Goal: Book appointment/travel/reservation

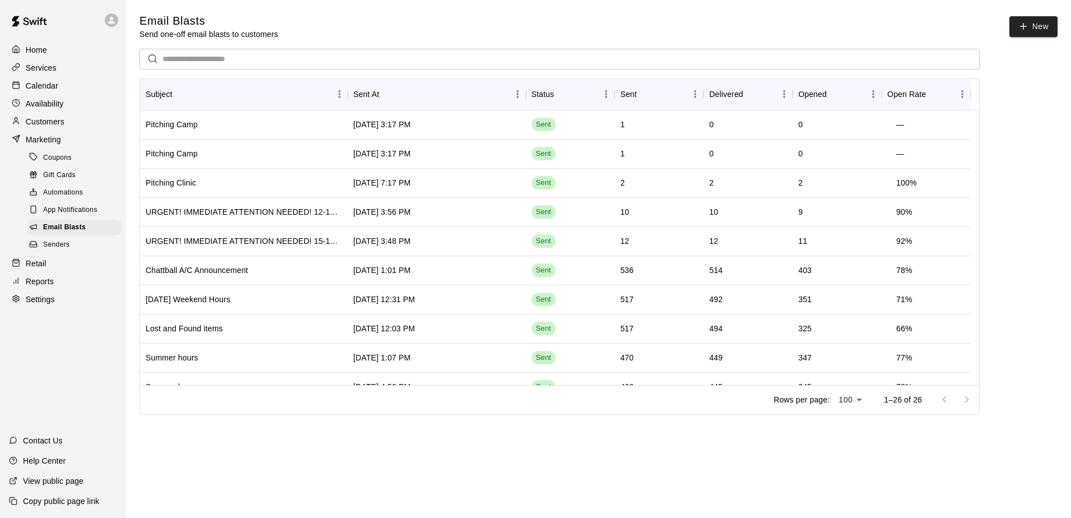
drag, startPoint x: 0, startPoint y: 0, endPoint x: 59, endPoint y: 83, distance: 102.4
click at [59, 83] on div "Calendar" at bounding box center [63, 85] width 108 height 17
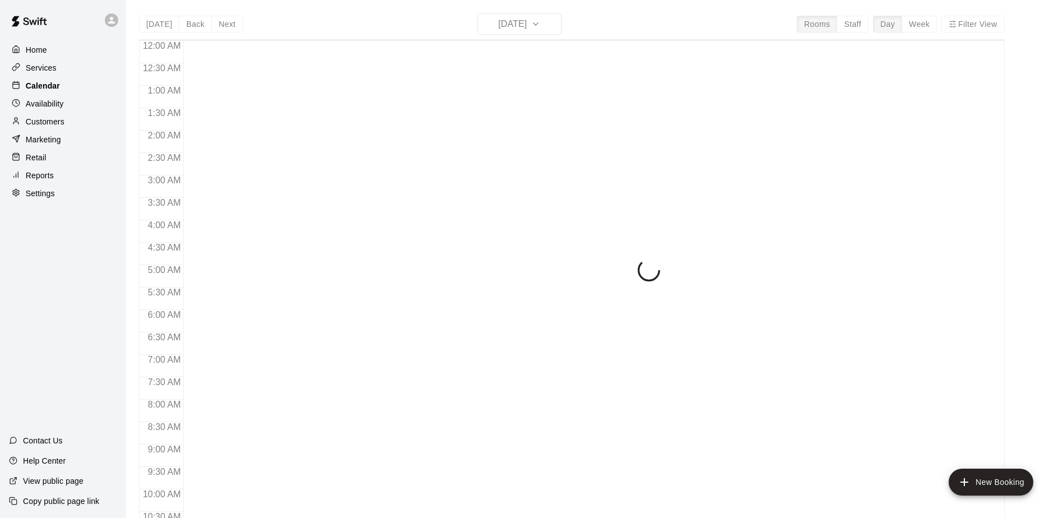
scroll to position [586, 0]
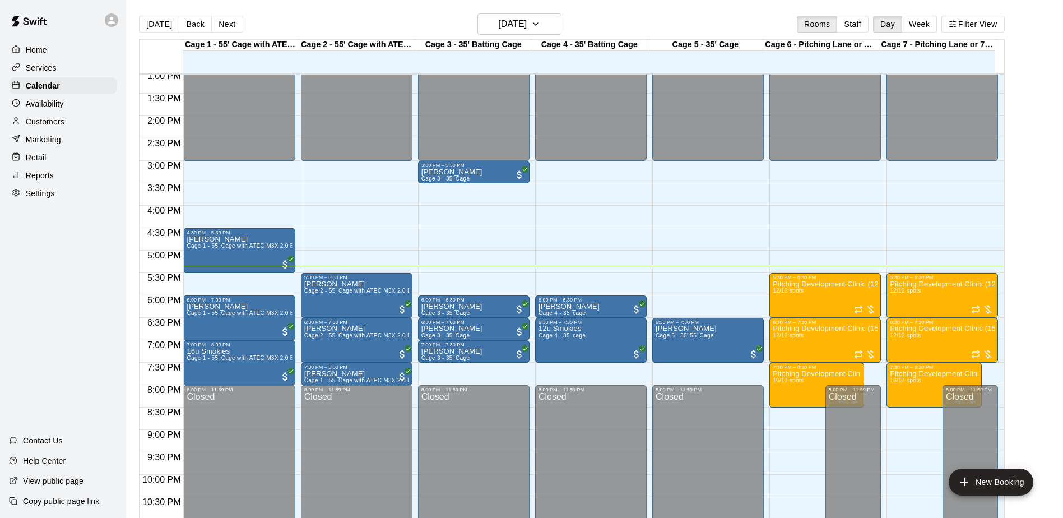
click at [50, 69] on p "Services" at bounding box center [41, 67] width 31 height 11
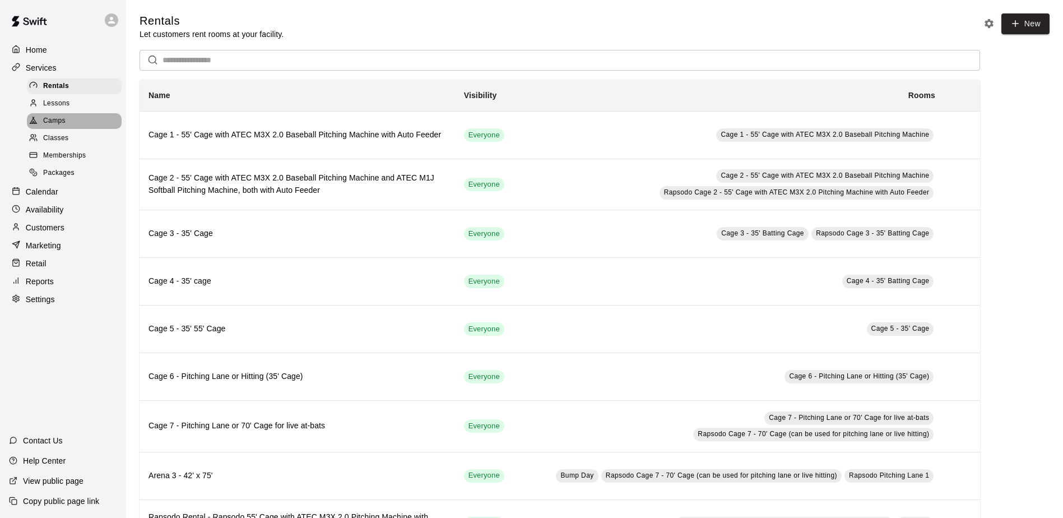
click at [57, 120] on span "Camps" at bounding box center [54, 120] width 22 height 11
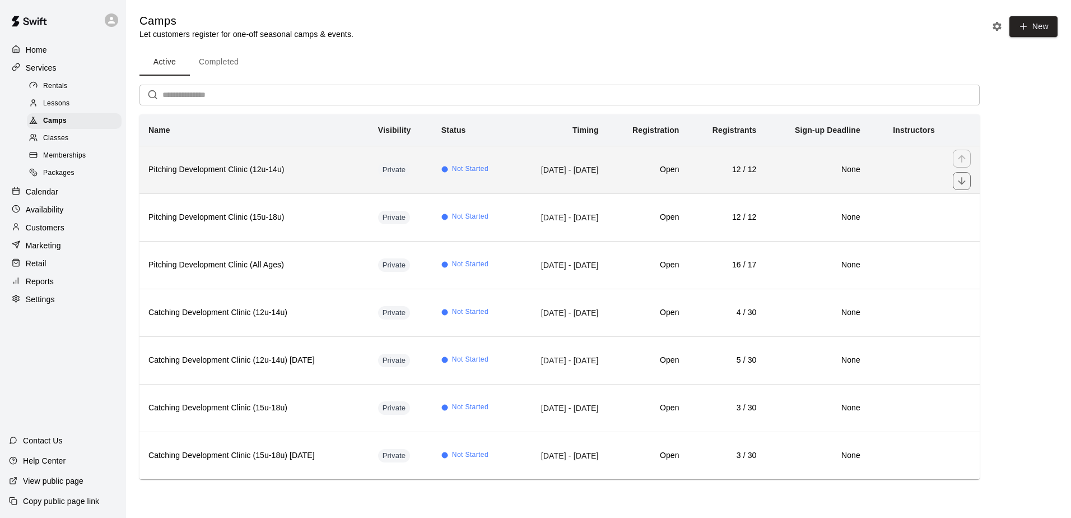
click at [316, 176] on th "Pitching Development Clinic (12u-14u)" at bounding box center [254, 170] width 230 height 48
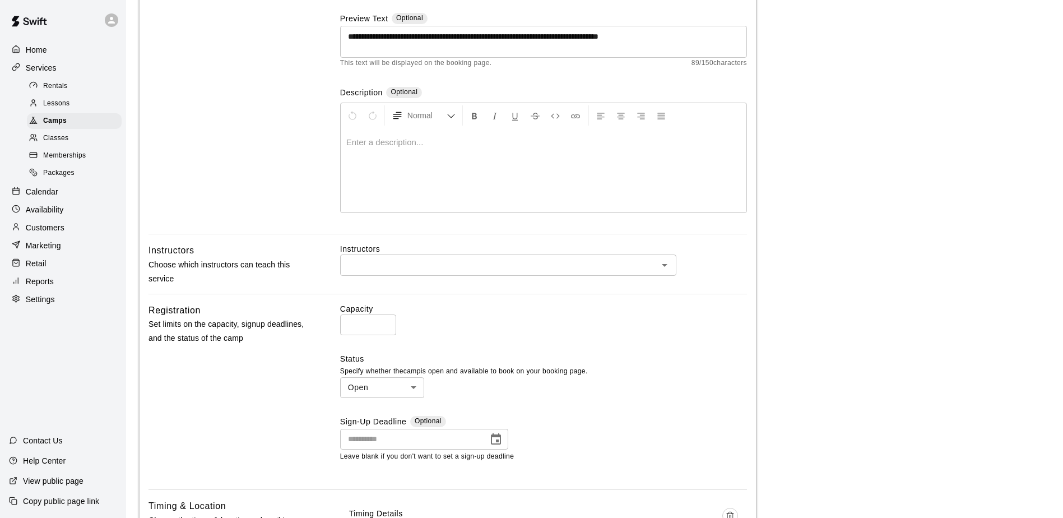
scroll to position [168, 0]
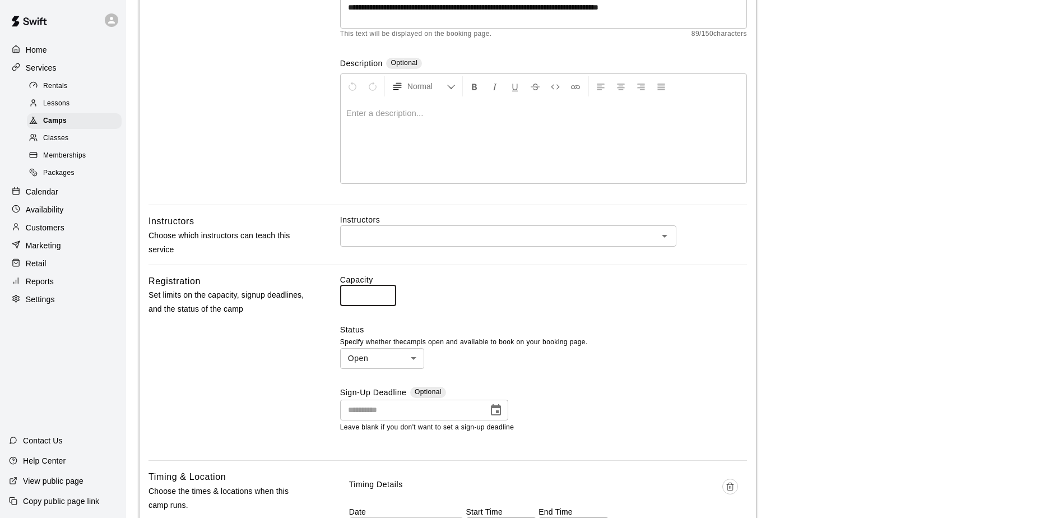
type input "**"
click at [385, 292] on input "**" at bounding box center [368, 295] width 56 height 21
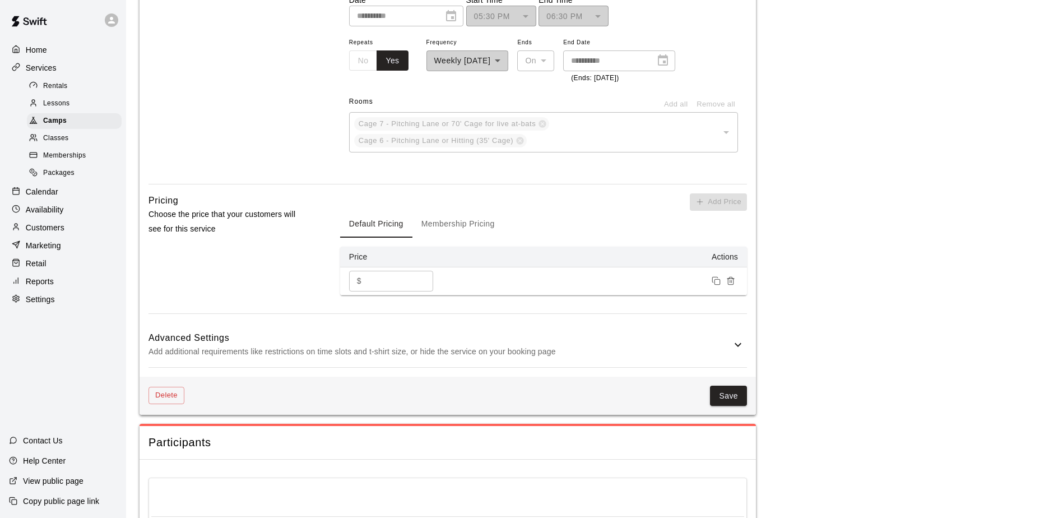
scroll to position [784, 0]
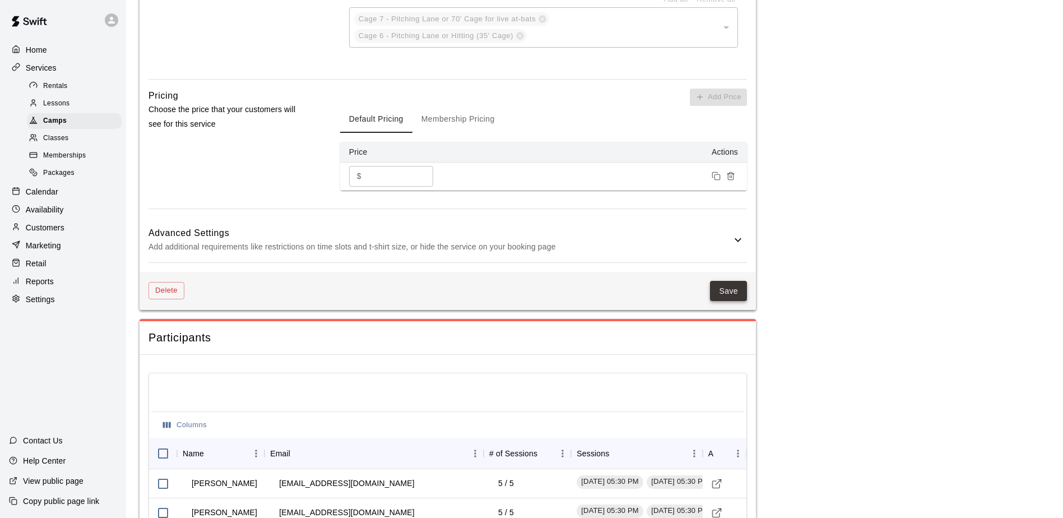
click at [722, 287] on button "Save" at bounding box center [728, 291] width 37 height 21
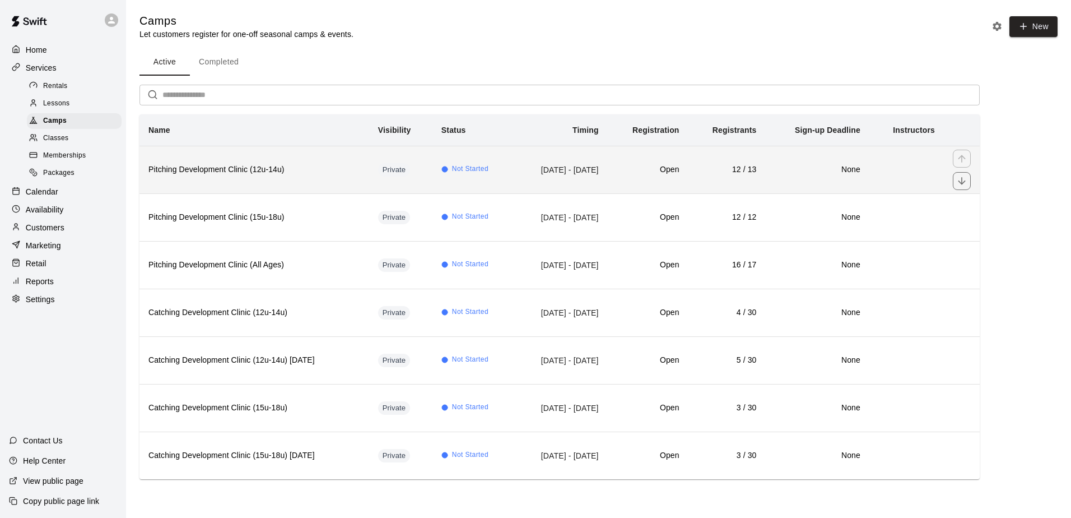
click at [329, 169] on h6 "Pitching Development Clinic (12u-14u)" at bounding box center [254, 170] width 212 height 12
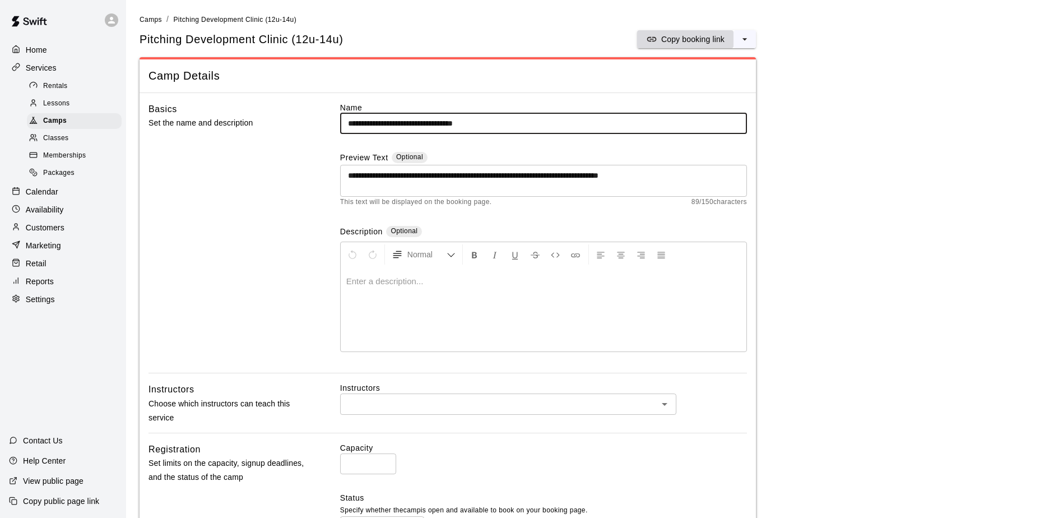
click at [679, 36] on p "Copy booking link" at bounding box center [692, 39] width 63 height 11
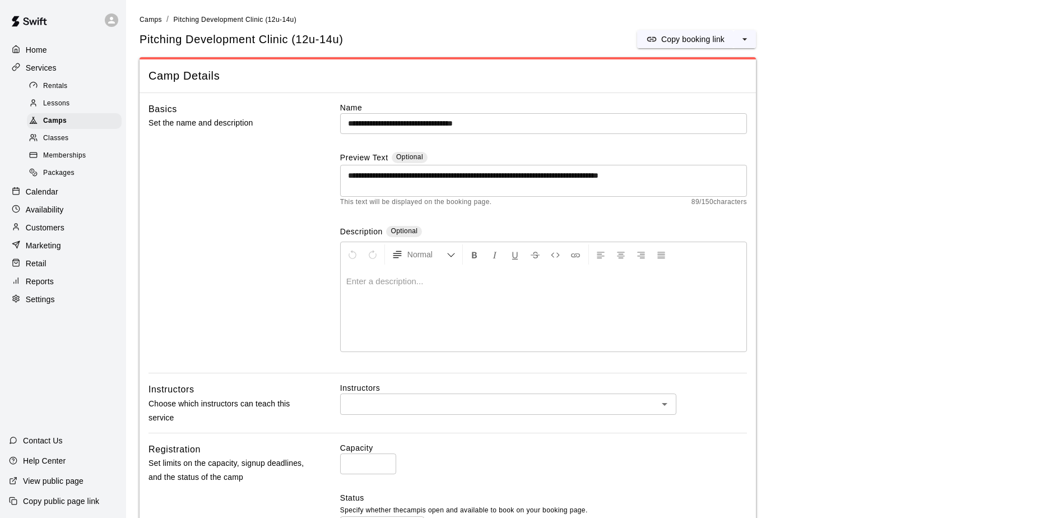
click at [44, 251] on p "Marketing" at bounding box center [43, 245] width 35 height 11
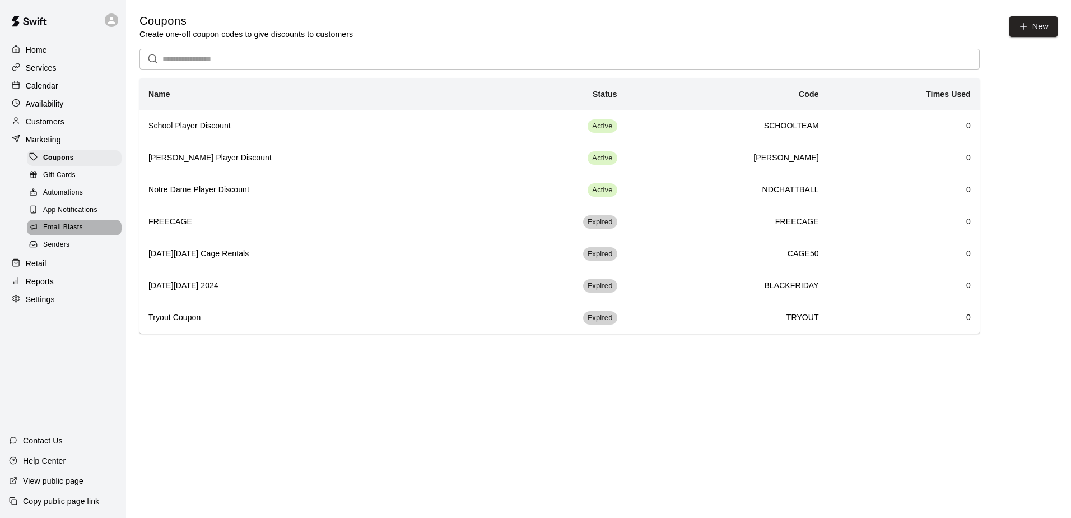
click at [57, 231] on span "Email Blasts" at bounding box center [63, 227] width 40 height 11
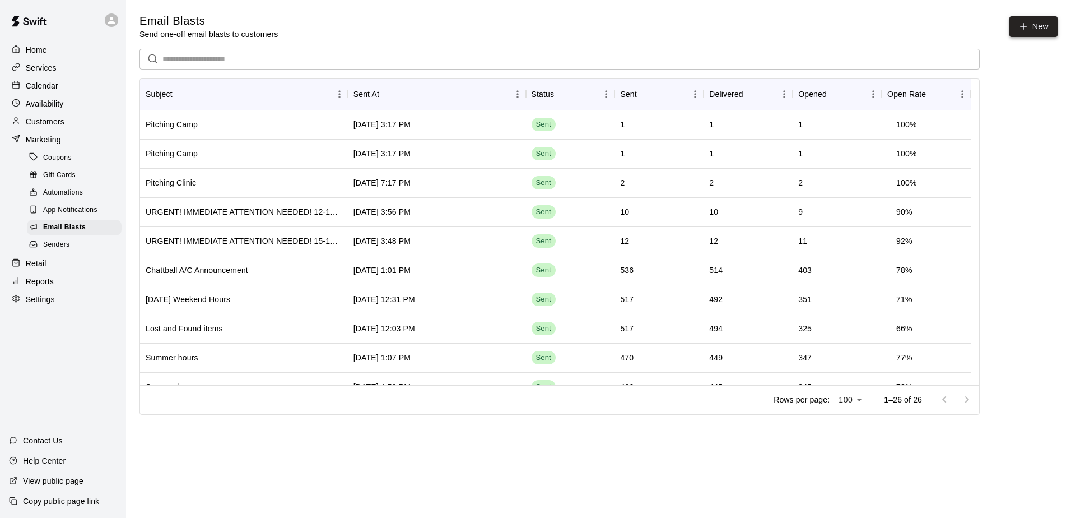
click at [1014, 24] on link "New" at bounding box center [1033, 26] width 48 height 21
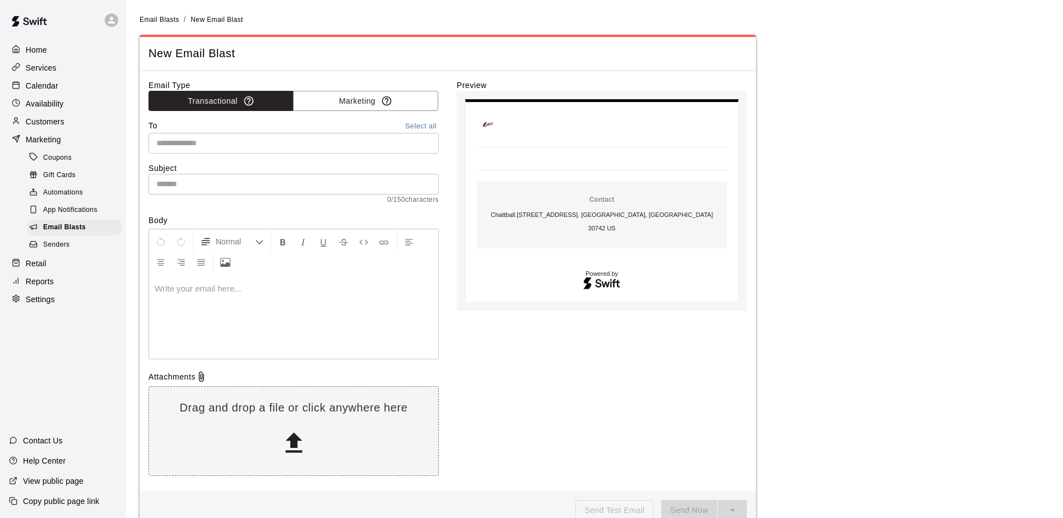
click at [197, 294] on p at bounding box center [294, 288] width 278 height 11
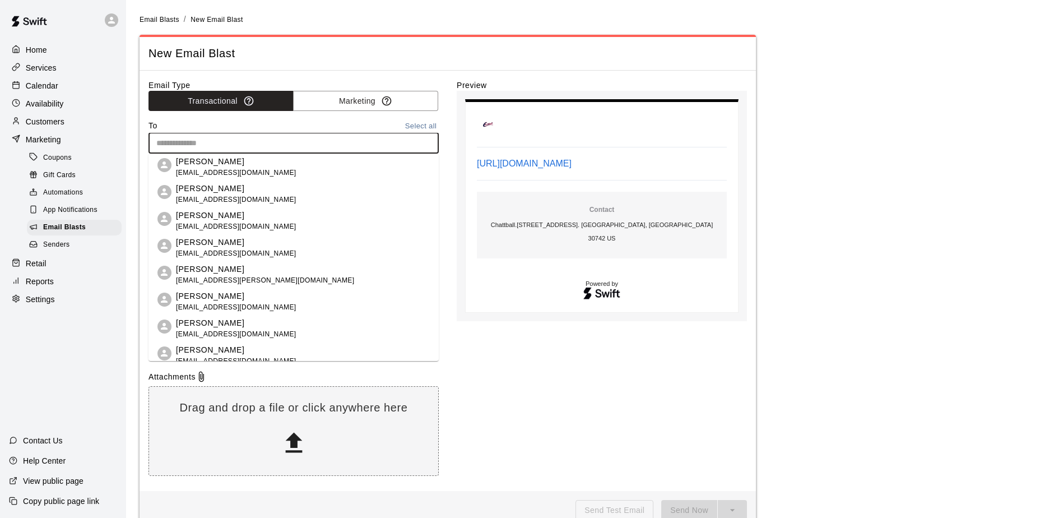
click at [195, 145] on input "text" at bounding box center [293, 143] width 282 height 14
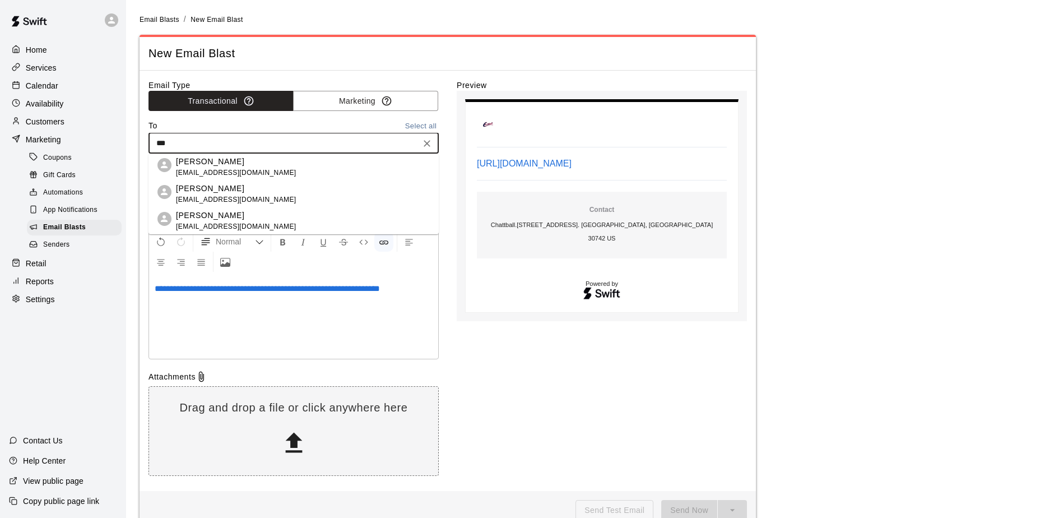
type input "****"
click at [203, 164] on p "Elijah Capehart" at bounding box center [236, 162] width 120 height 12
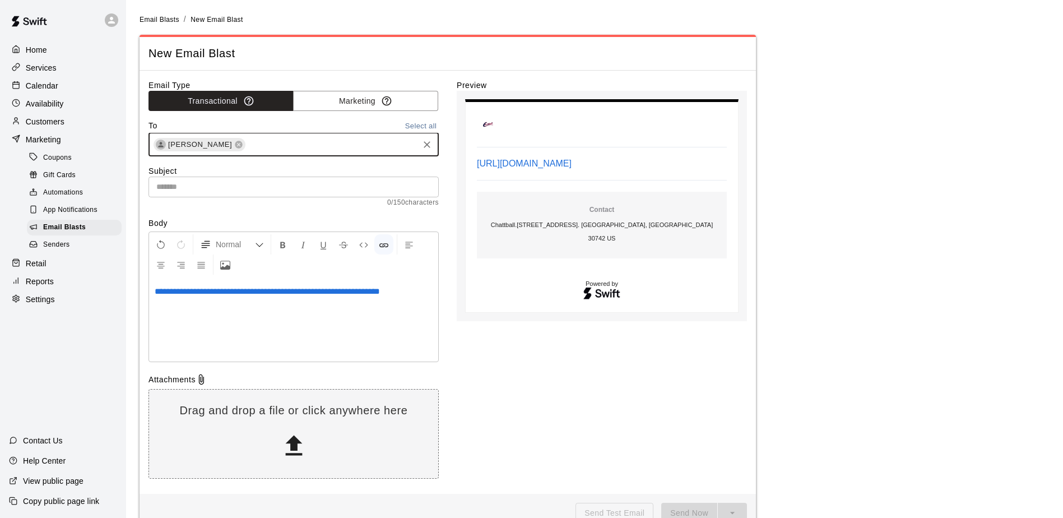
click at [199, 185] on input "text" at bounding box center [293, 186] width 290 height 21
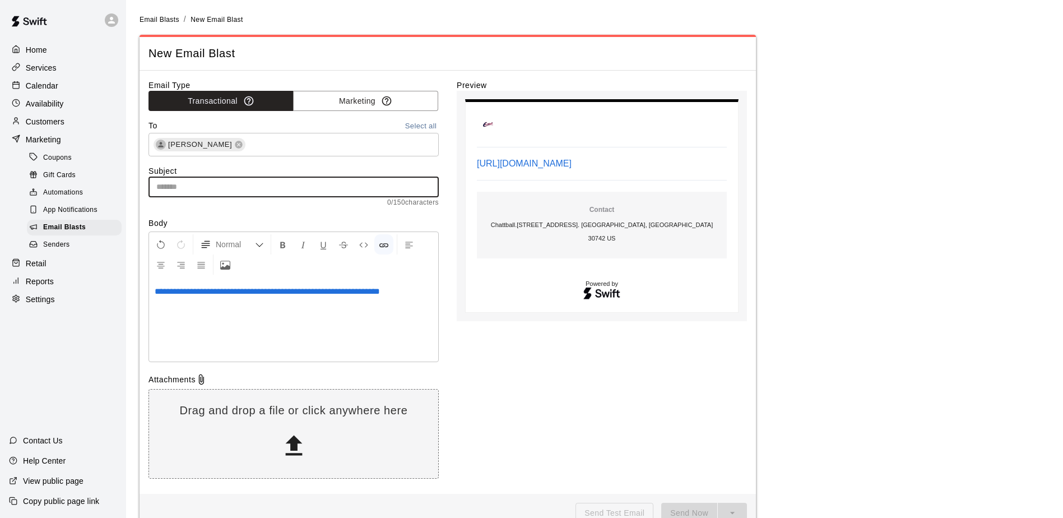
click at [469, 361] on div "Preview https://book.runswiftapp.com/facilities/chattball/camps?campId=7499 Con…" at bounding box center [602, 282] width 290 height 405
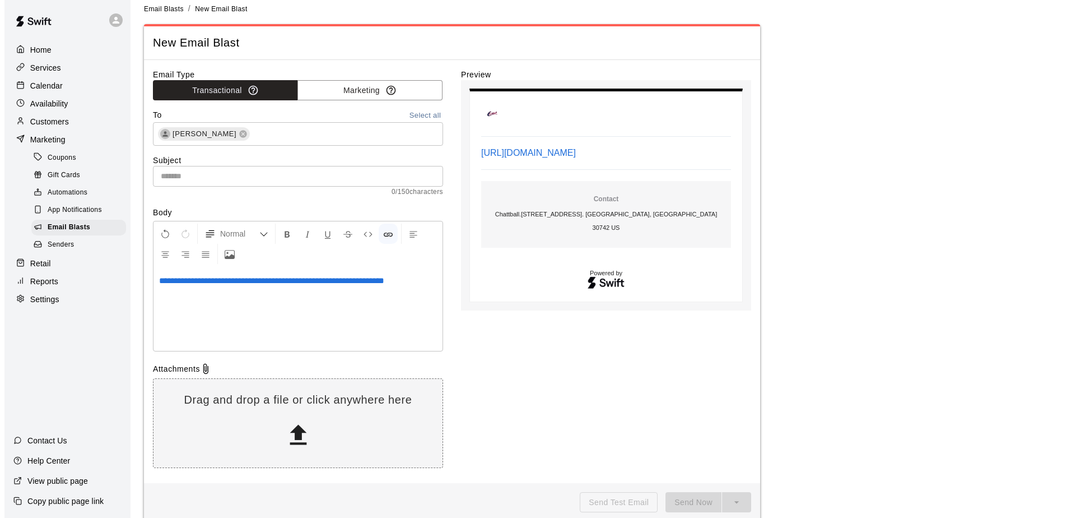
scroll to position [27, 0]
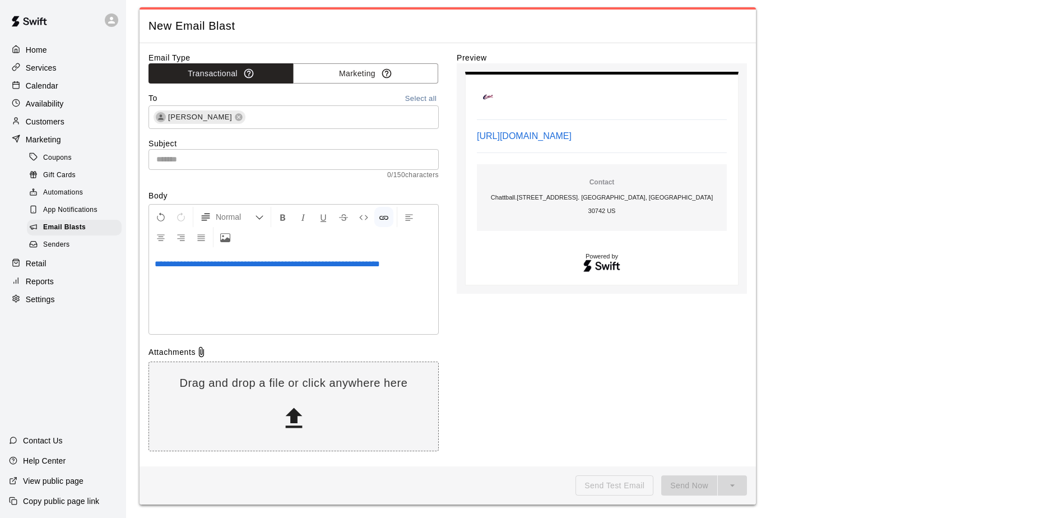
click at [576, 399] on div "Preview https://book.runswiftapp.com/facilities/chattball/camps?campId=7499 Con…" at bounding box center [602, 254] width 290 height 405
click at [208, 163] on input "text" at bounding box center [293, 159] width 290 height 21
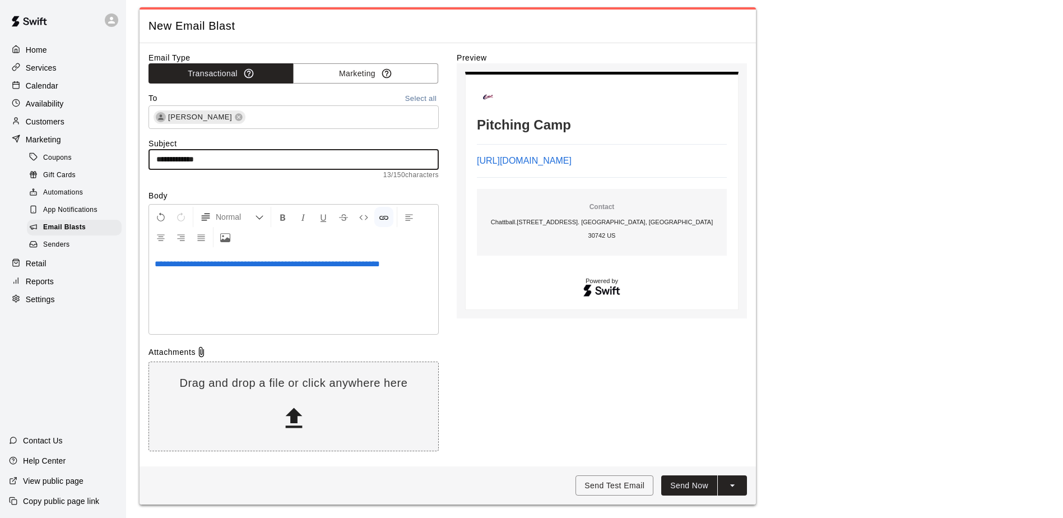
type input "**********"
click at [666, 483] on button "Send Now" at bounding box center [689, 485] width 56 height 21
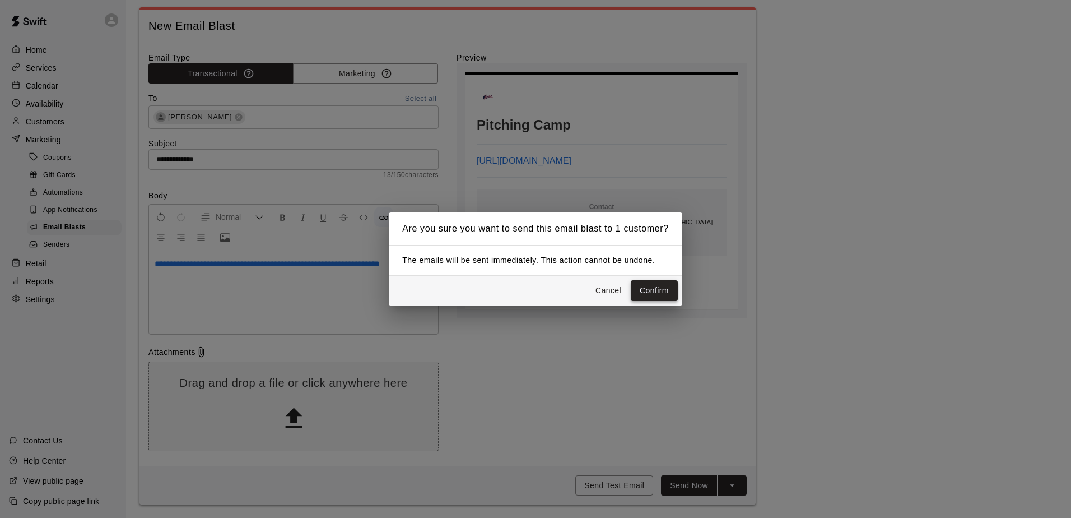
click at [647, 283] on button "Confirm" at bounding box center [654, 290] width 47 height 21
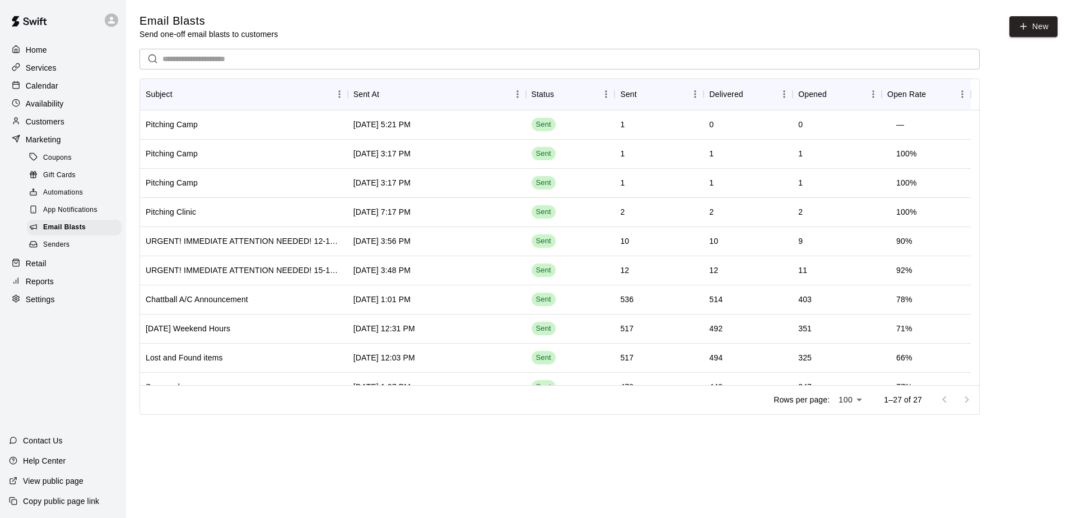
click at [43, 83] on p "Calendar" at bounding box center [42, 85] width 32 height 11
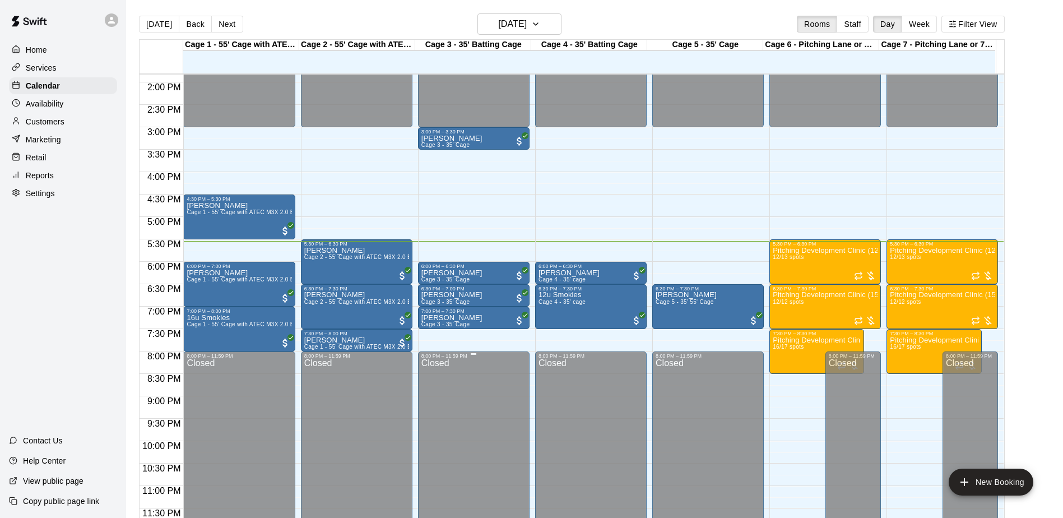
scroll to position [18, 0]
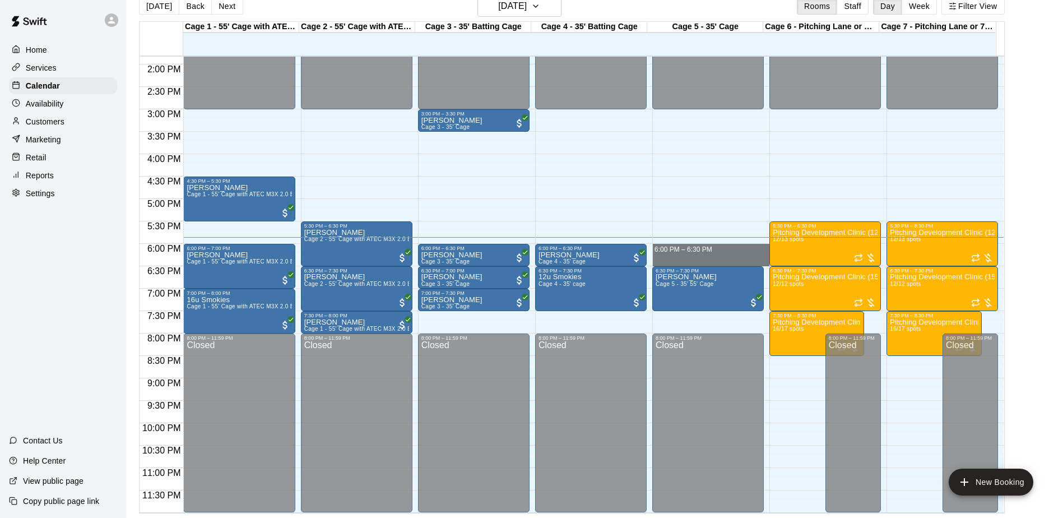
drag, startPoint x: 725, startPoint y: 247, endPoint x: 729, endPoint y: 262, distance: 15.2
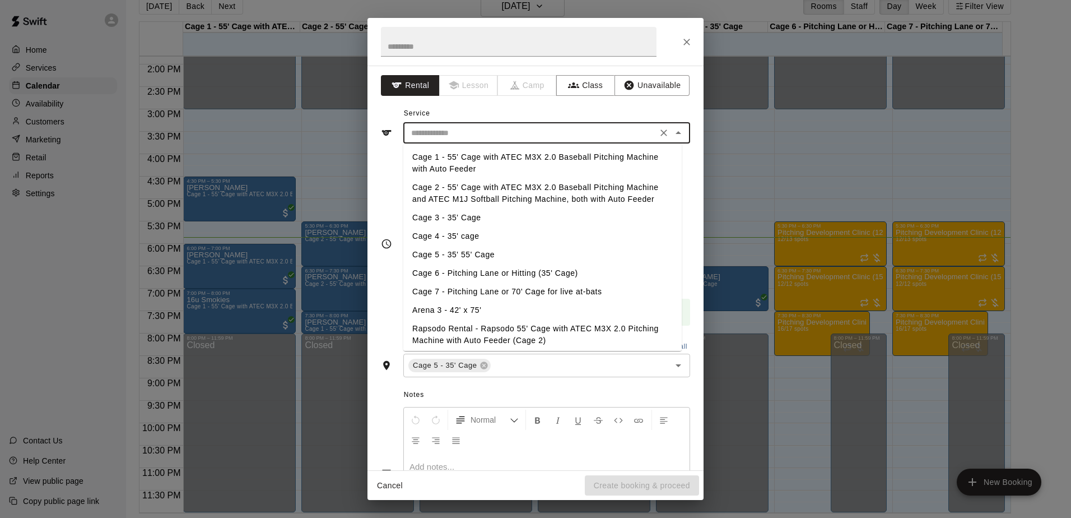
click at [550, 134] on input "text" at bounding box center [530, 133] width 247 height 14
click at [451, 252] on li "Cage 5 - 35' 55' Cage" at bounding box center [542, 254] width 278 height 18
type input "**********"
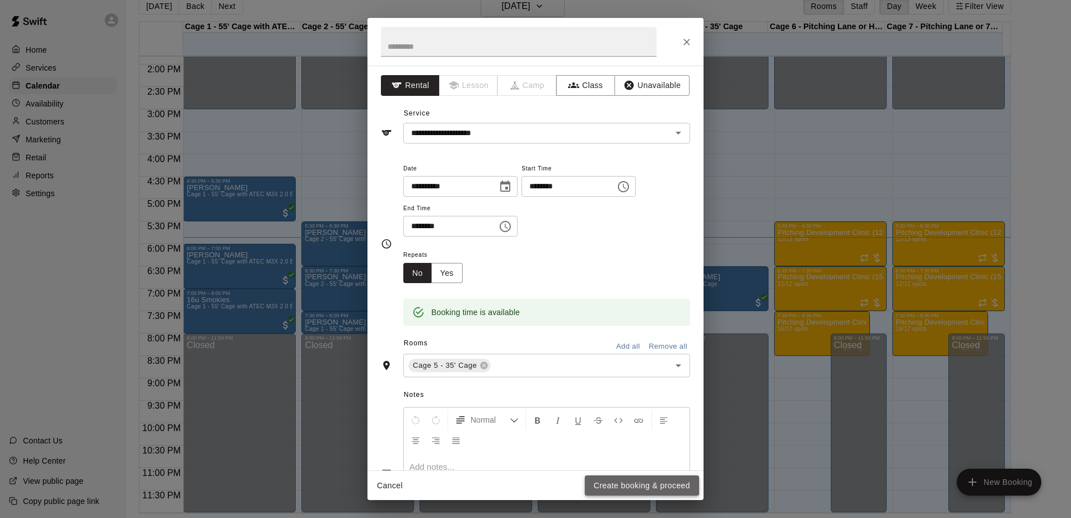
click at [617, 482] on button "Create booking & proceed" at bounding box center [642, 485] width 114 height 21
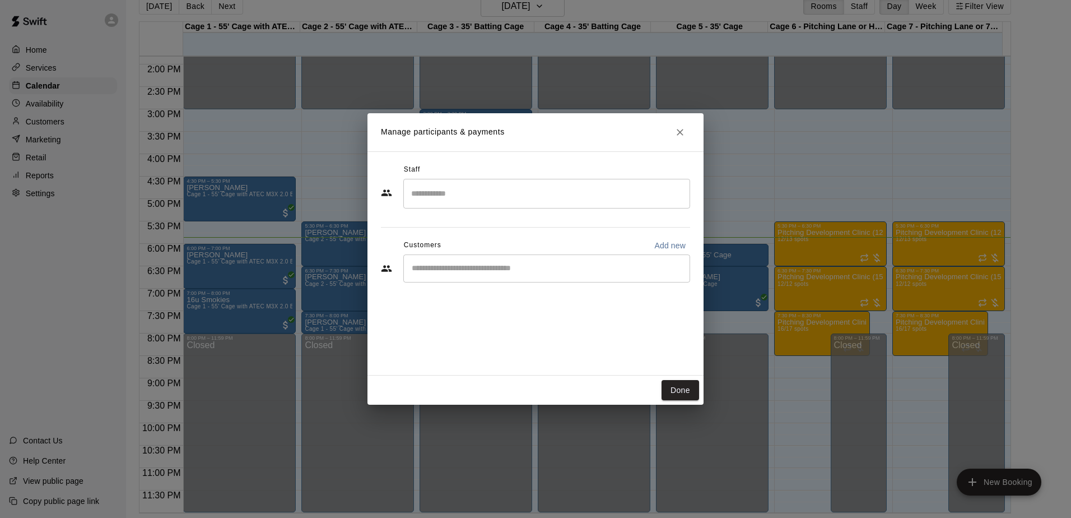
click at [474, 264] on input "Start typing to search customers..." at bounding box center [546, 268] width 277 height 11
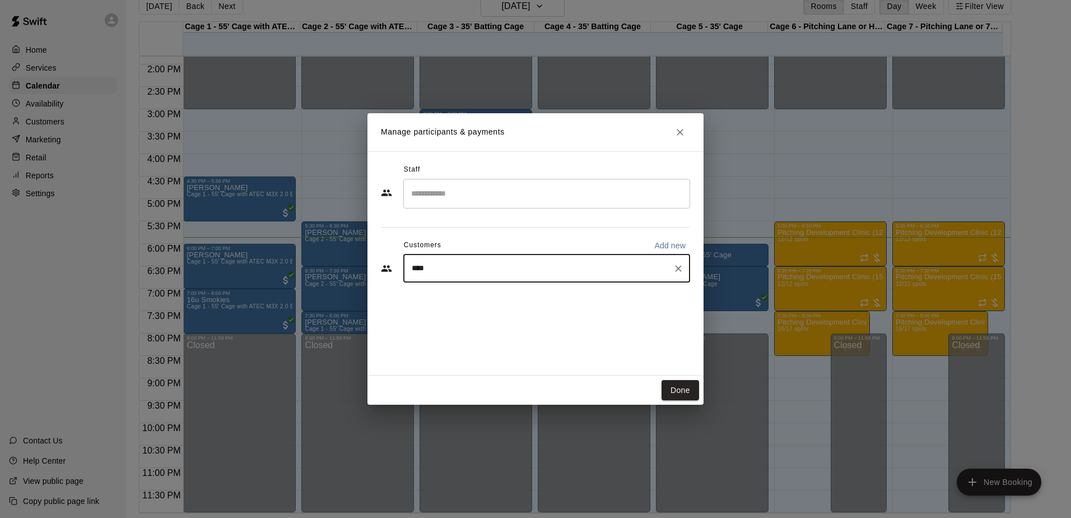
type input "*****"
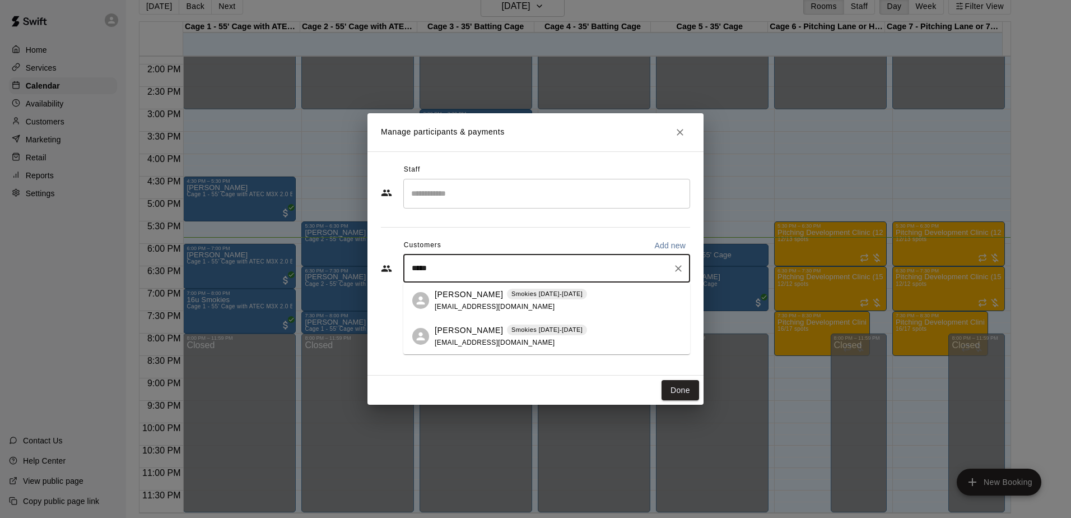
click at [482, 304] on span "smithsuede@gmail.com" at bounding box center [495, 306] width 120 height 8
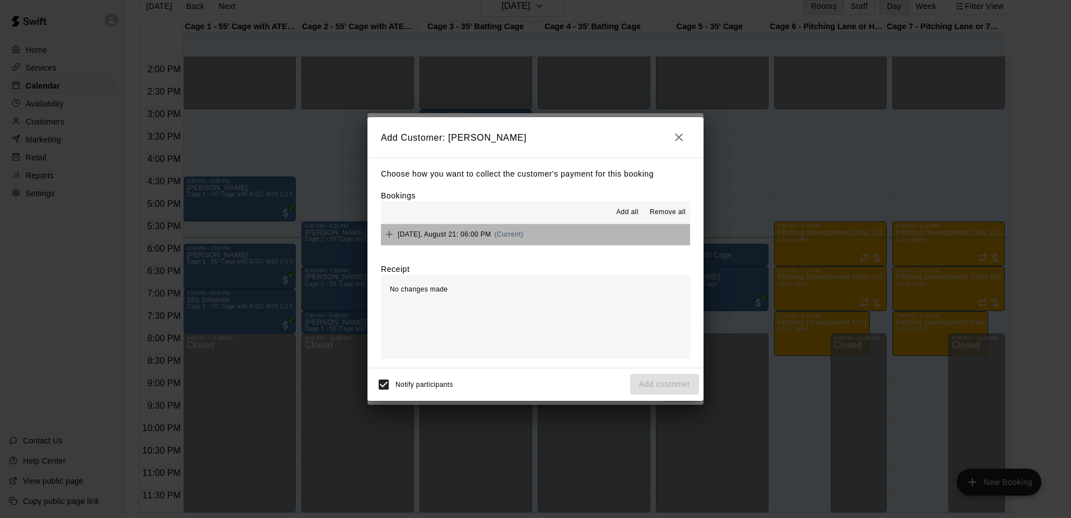
click at [599, 240] on button "Thursday, August 21: 06:00 PM (Current)" at bounding box center [535, 234] width 309 height 21
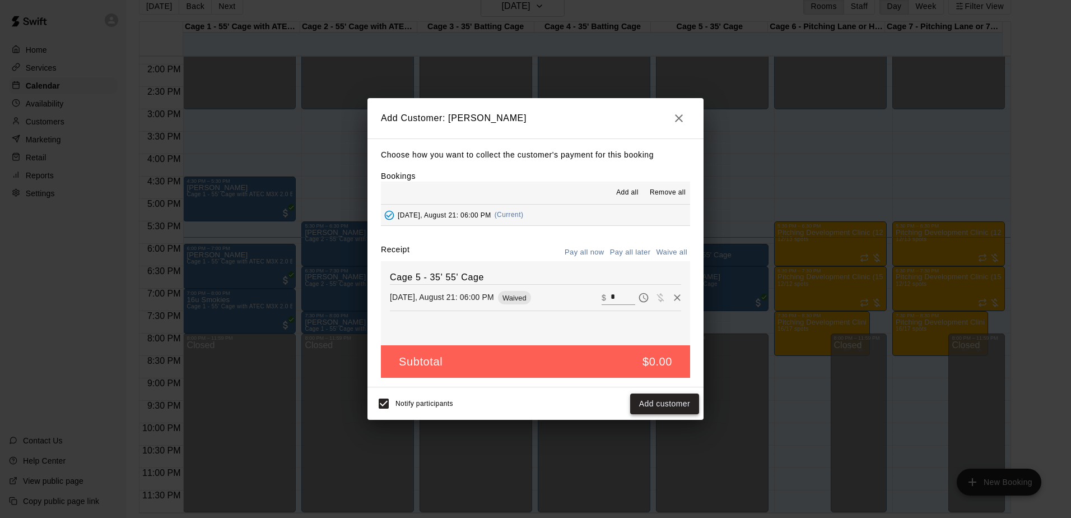
click at [642, 403] on button "Add customer" at bounding box center [664, 403] width 69 height 21
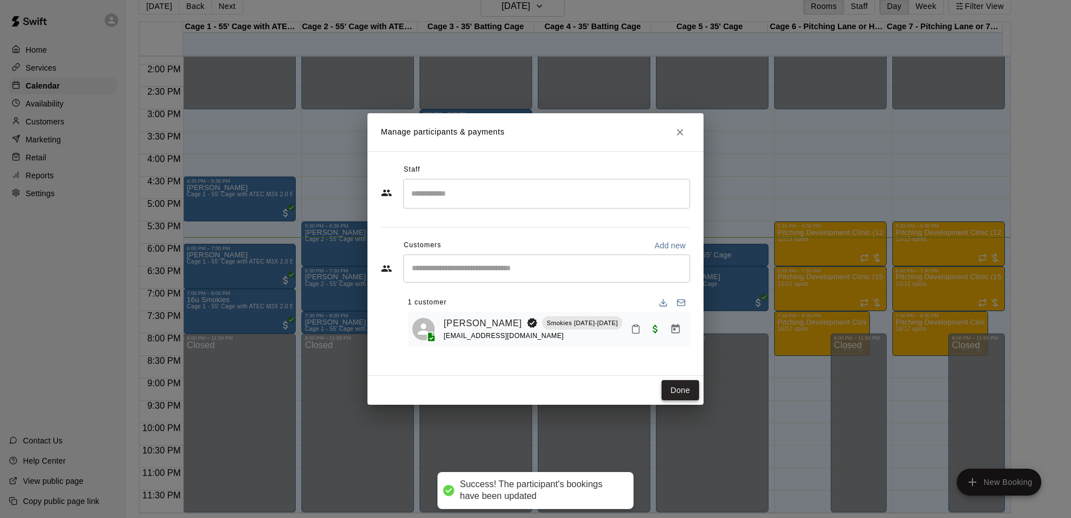
click at [678, 385] on button "Done" at bounding box center [681, 390] width 38 height 21
